Goal: Transaction & Acquisition: Download file/media

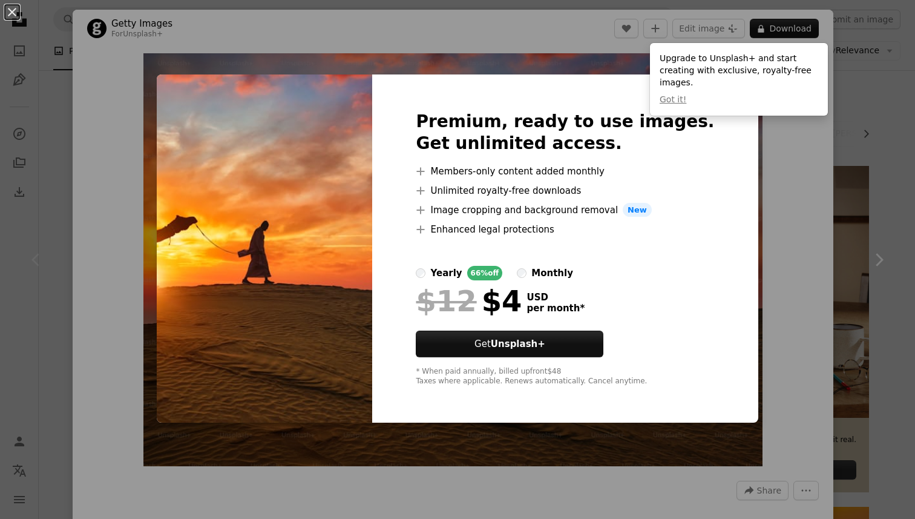
click at [190, 125] on img at bounding box center [265, 248] width 216 height 349
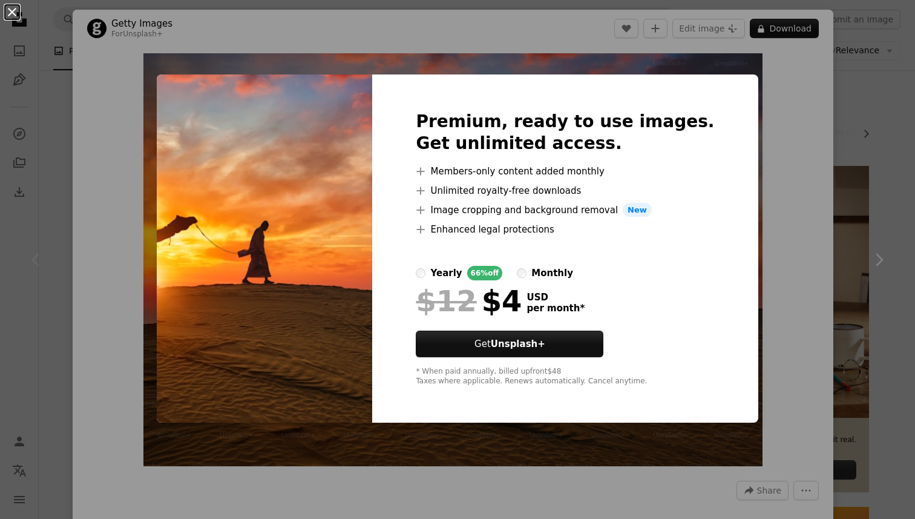
click at [18, 18] on button "An X shape" at bounding box center [12, 12] width 15 height 15
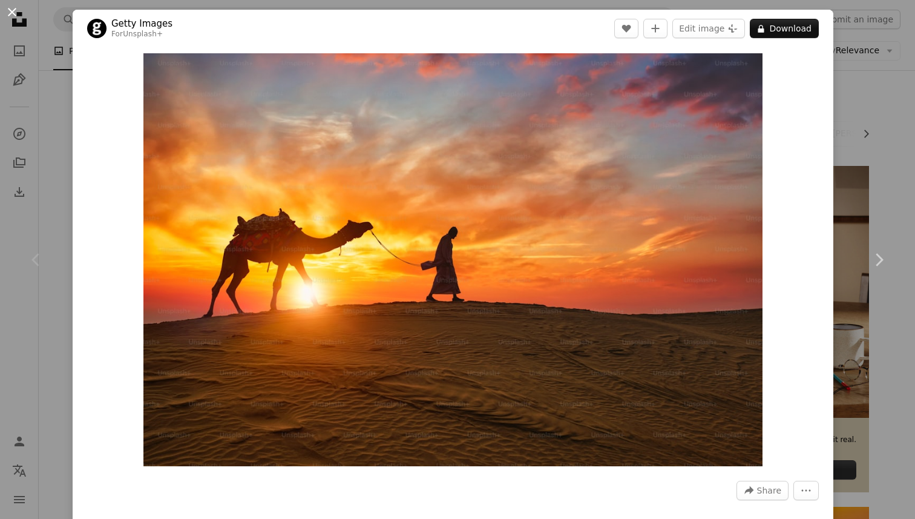
click at [10, 14] on button "An X shape" at bounding box center [12, 12] width 15 height 15
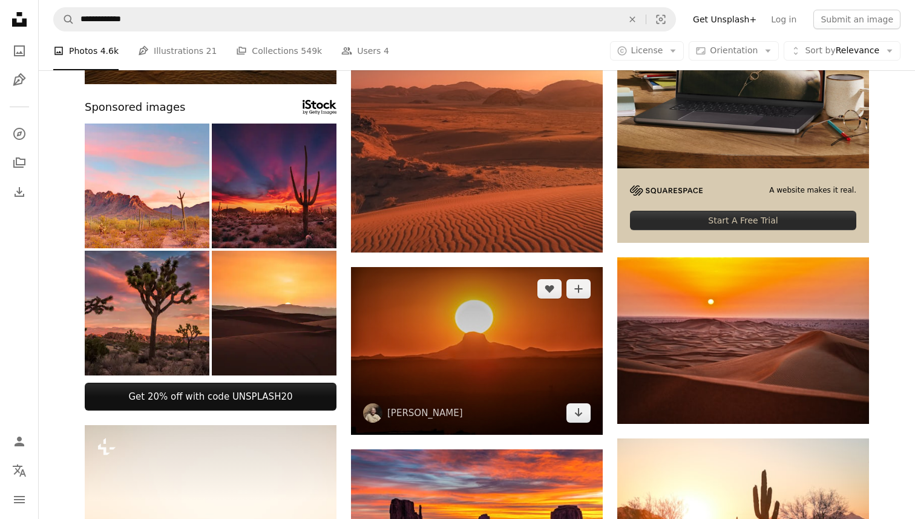
scroll to position [251, 0]
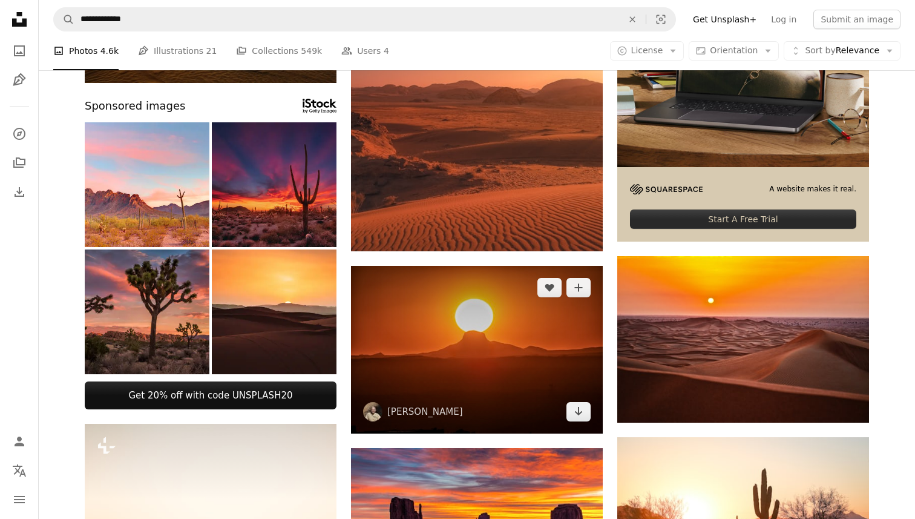
click at [422, 334] on img at bounding box center [477, 350] width 252 height 168
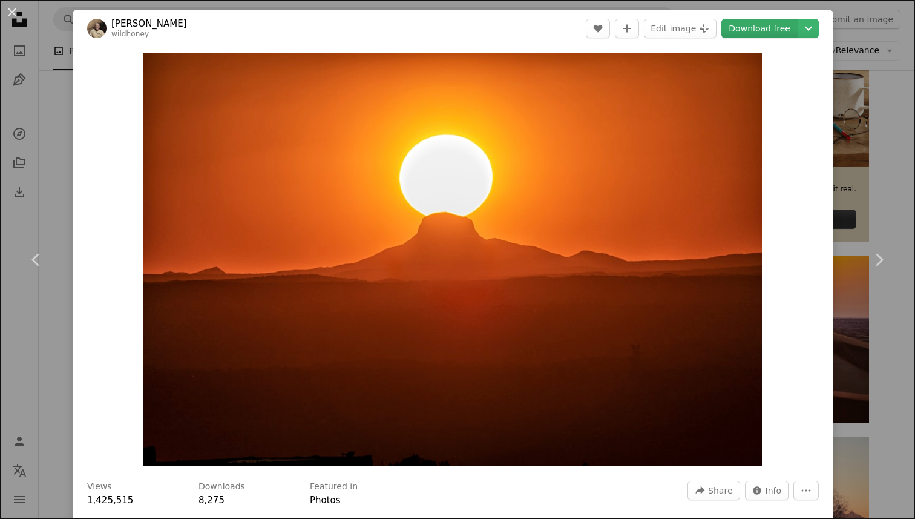
click at [787, 27] on link "Download free" at bounding box center [760, 28] width 76 height 19
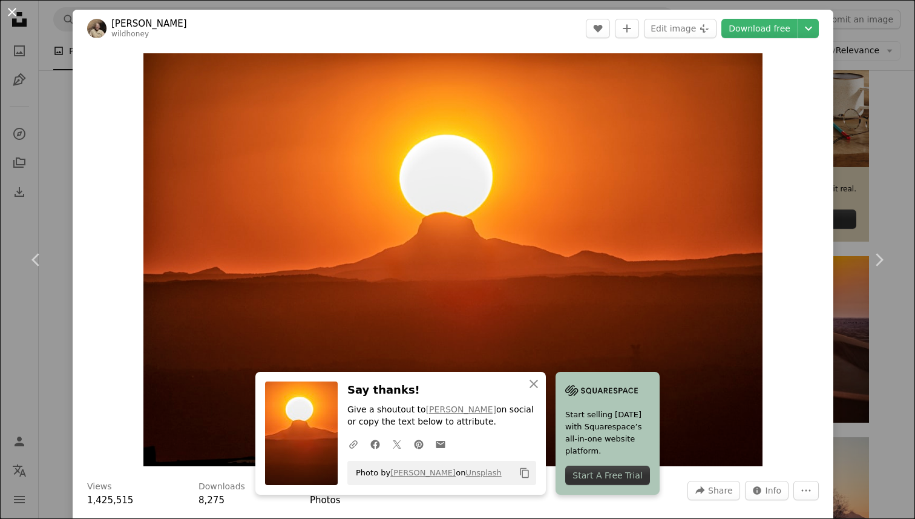
click at [14, 15] on button "An X shape" at bounding box center [12, 12] width 15 height 15
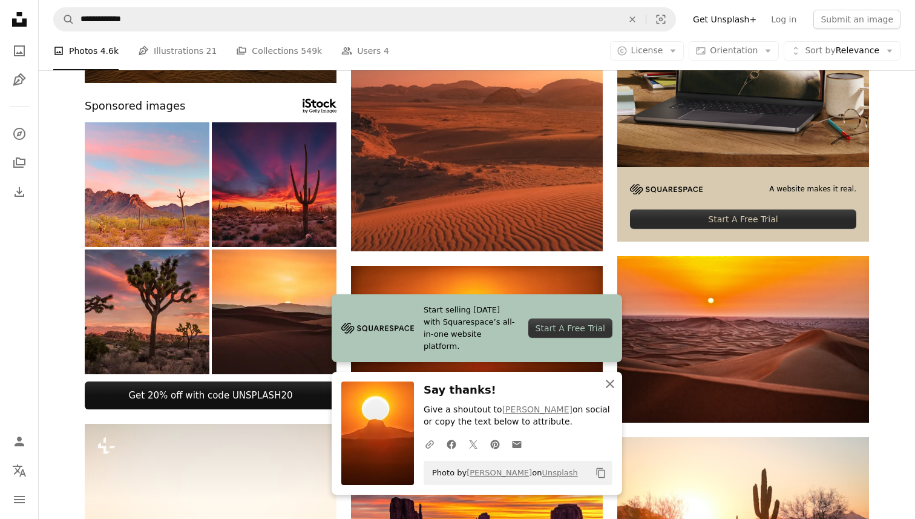
click at [613, 385] on icon "An X shape" at bounding box center [610, 384] width 15 height 15
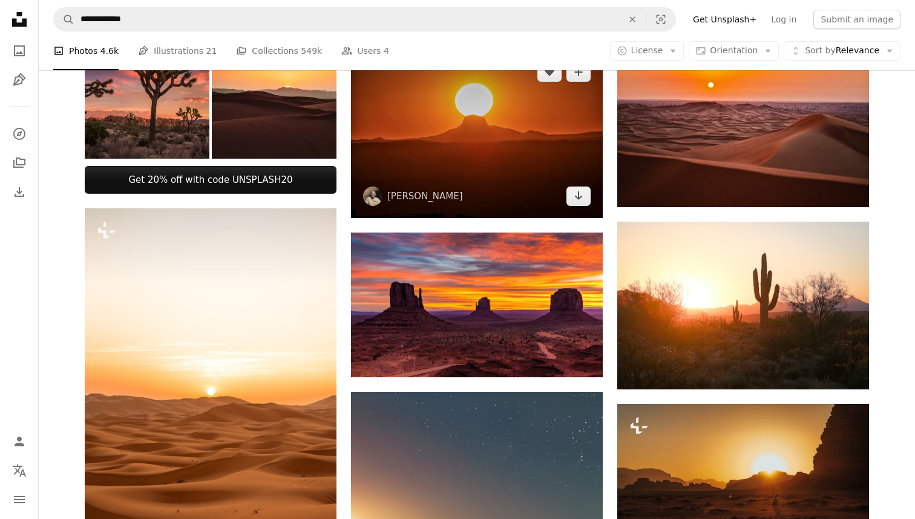
scroll to position [454, 0]
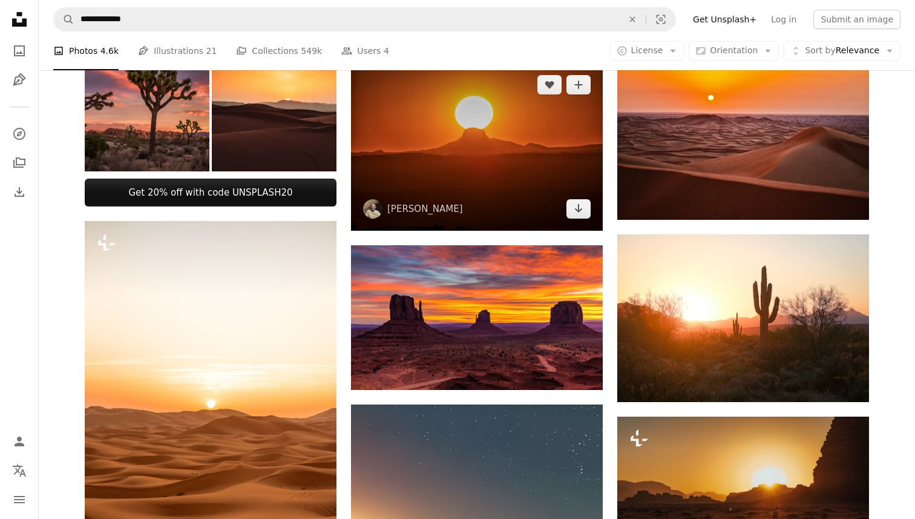
click at [504, 207] on img at bounding box center [477, 147] width 252 height 168
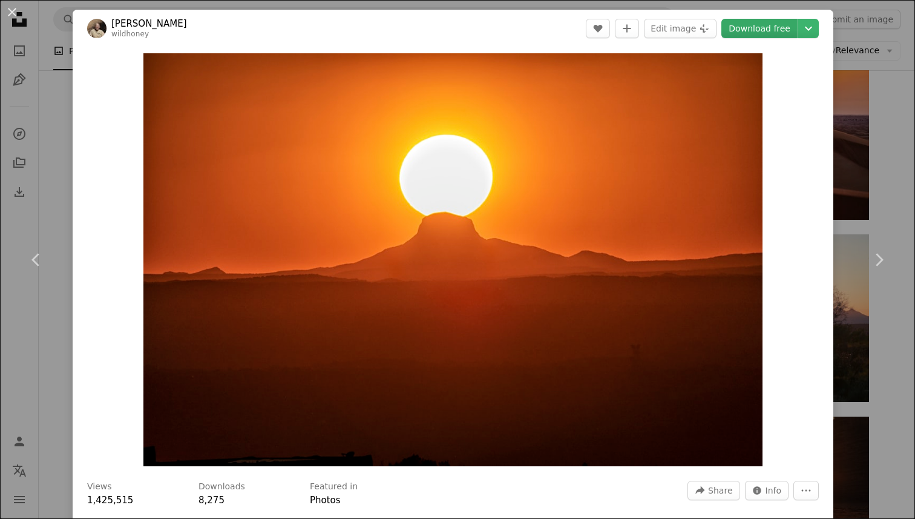
click at [777, 29] on link "Download free" at bounding box center [760, 28] width 76 height 19
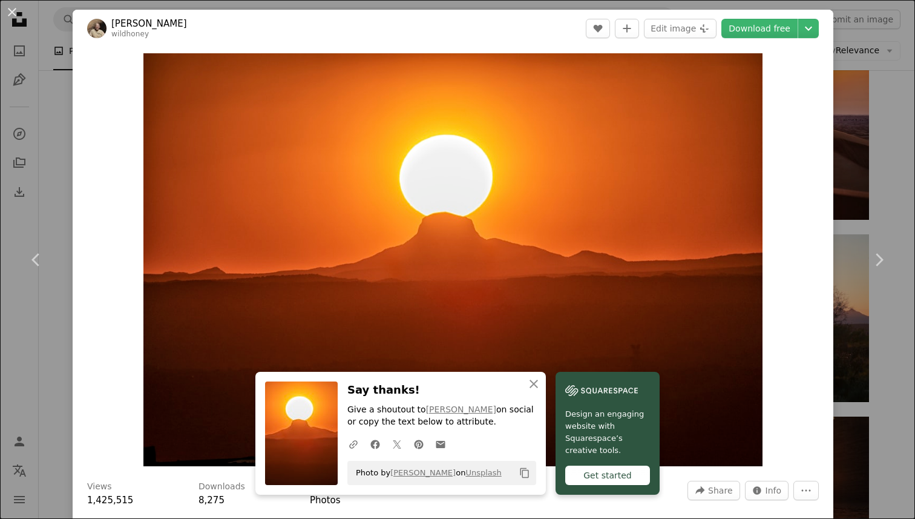
click at [862, 88] on div "An X shape Chevron left Chevron right [PERSON_NAME] wildhoney A heart A plus si…" at bounding box center [457, 259] width 915 height 519
